Goal: Information Seeking & Learning: Learn about a topic

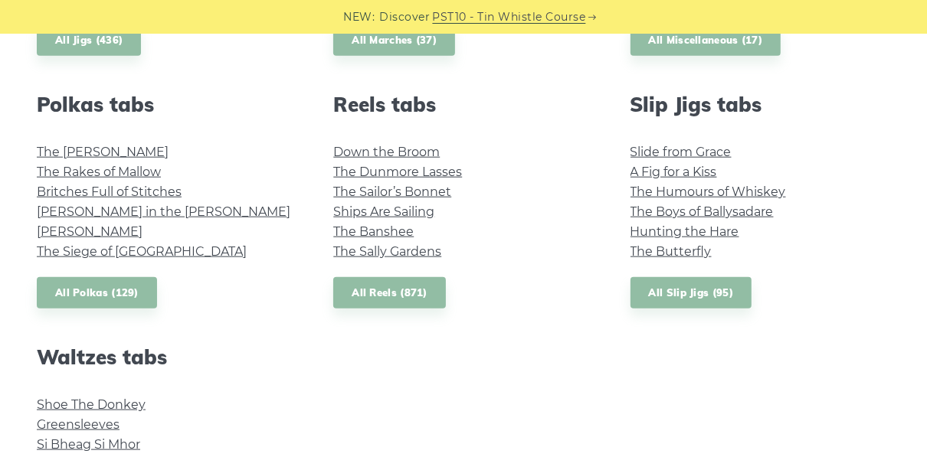
scroll to position [1103, 0]
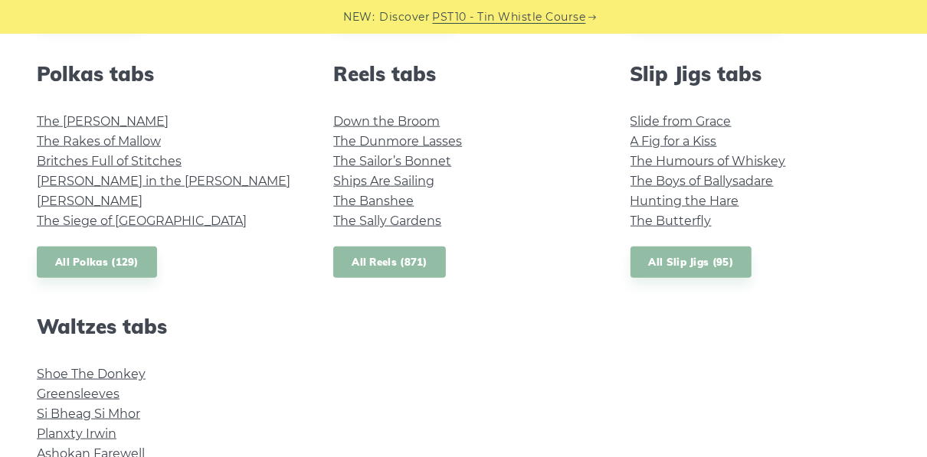
click at [404, 250] on link "All Reels (871)" at bounding box center [389, 262] width 113 height 31
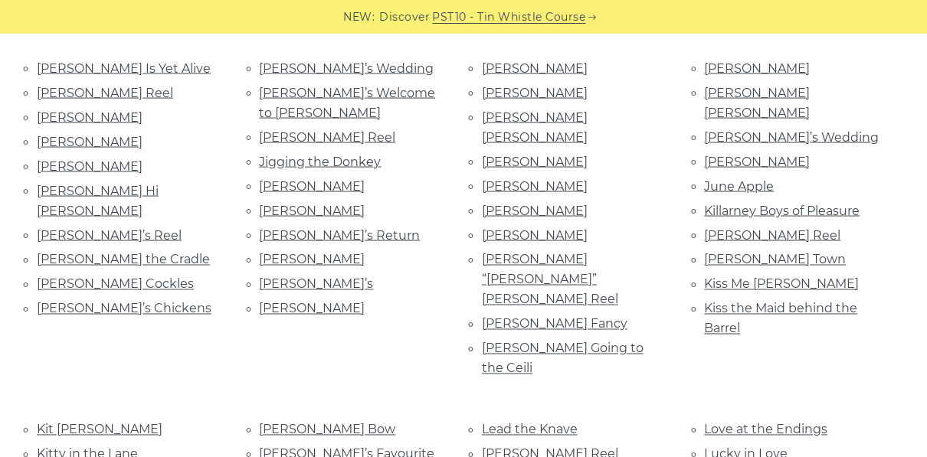
scroll to position [1593, 0]
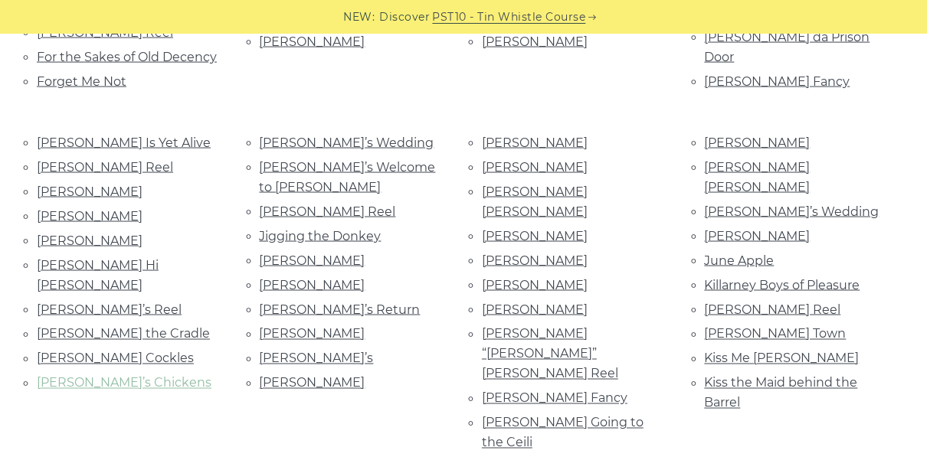
click at [69, 376] on link "Jenny’s Chickens" at bounding box center [124, 383] width 175 height 15
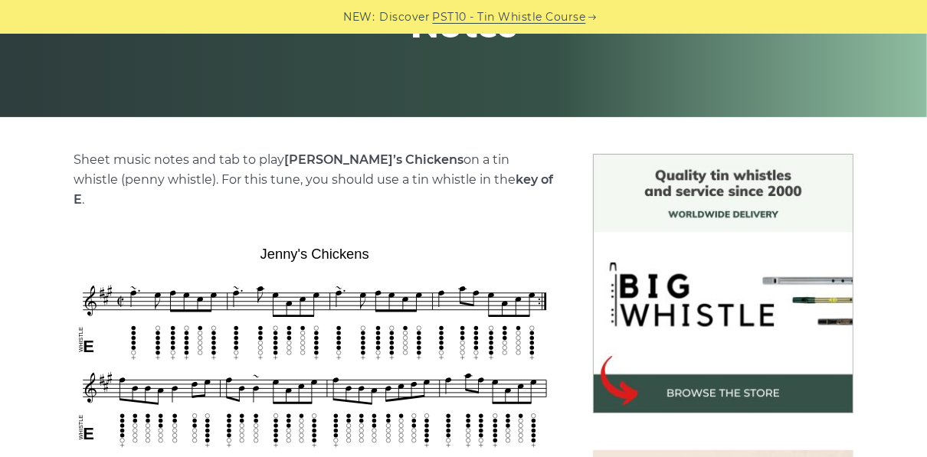
scroll to position [368, 0]
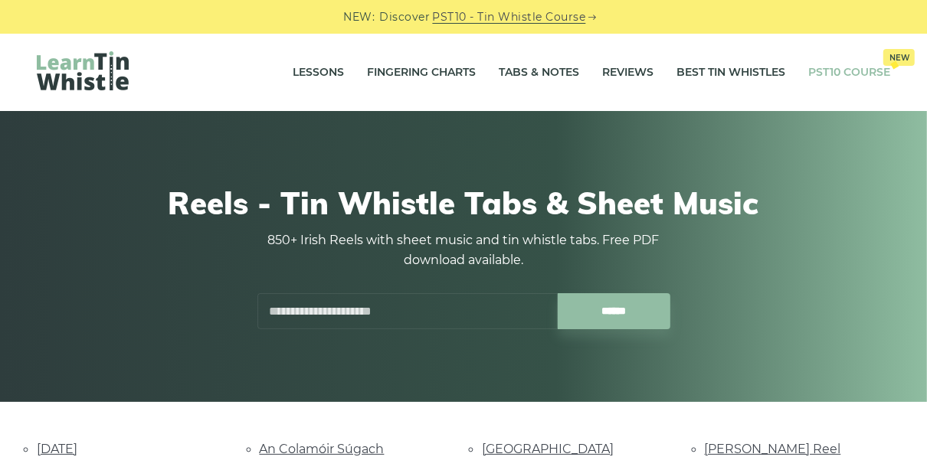
click at [809, 80] on link "PST10 Course New" at bounding box center [849, 73] width 82 height 38
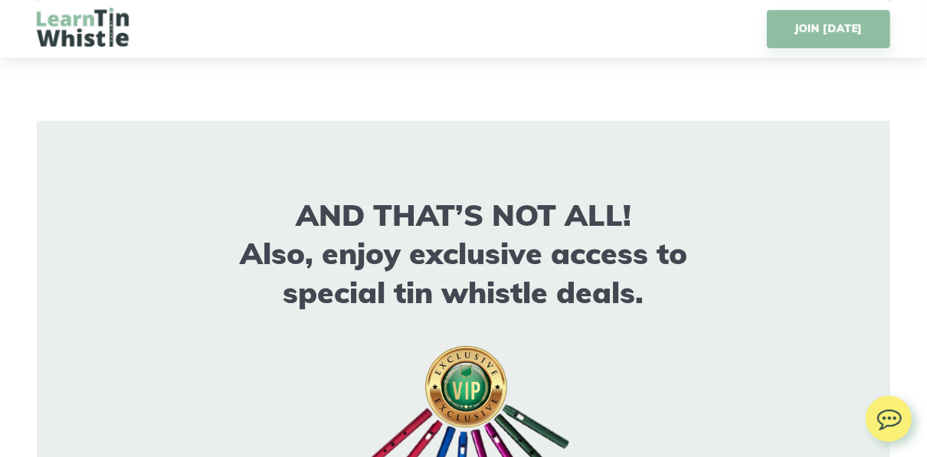
scroll to position [8087, 0]
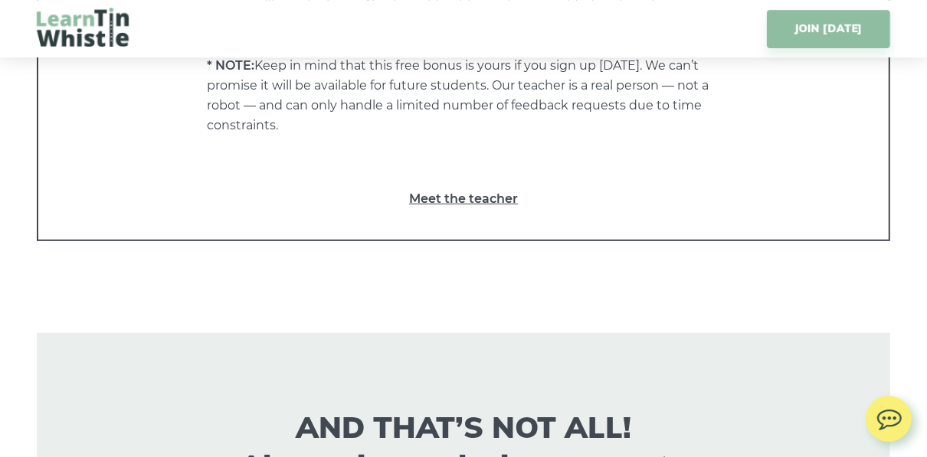
click at [422, 202] on link "Meet the teacher" at bounding box center [463, 199] width 789 height 20
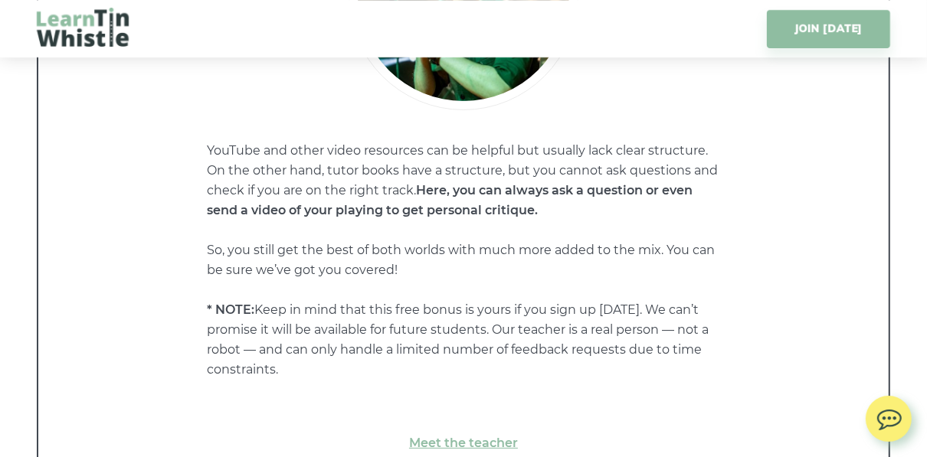
scroll to position [7842, 0]
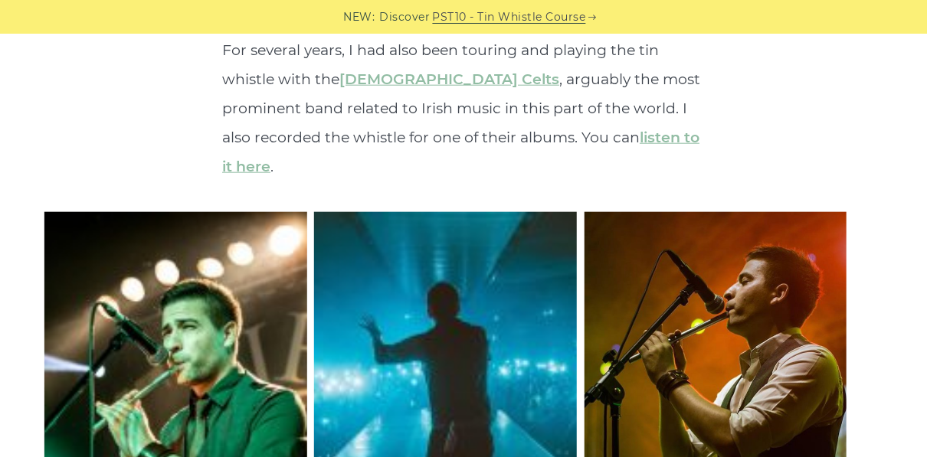
scroll to position [5024, 0]
